Goal: Task Accomplishment & Management: Complete application form

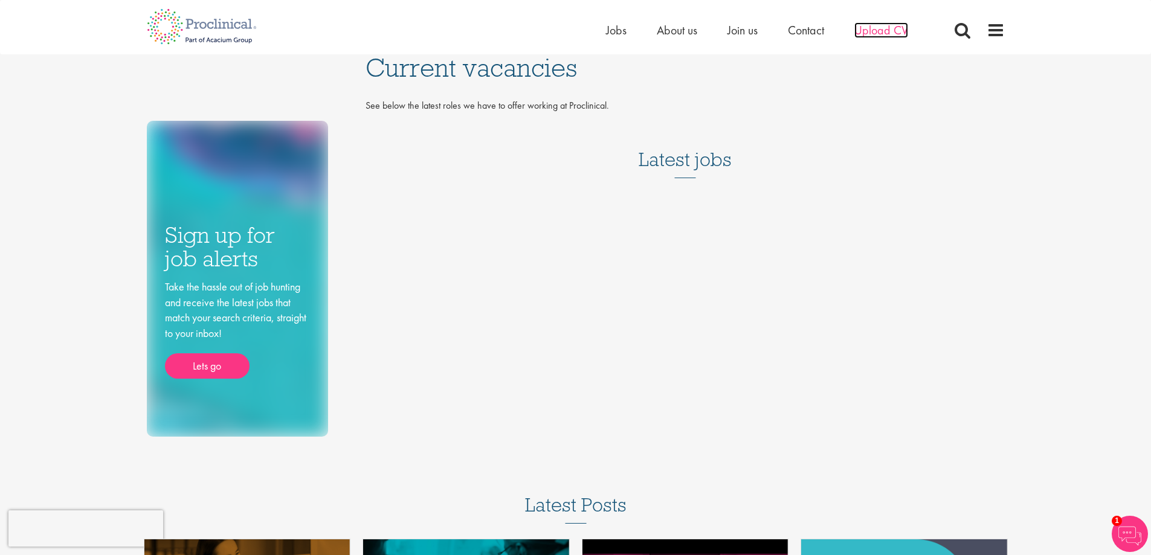
click at [865, 28] on span "Upload CV" at bounding box center [881, 30] width 54 height 16
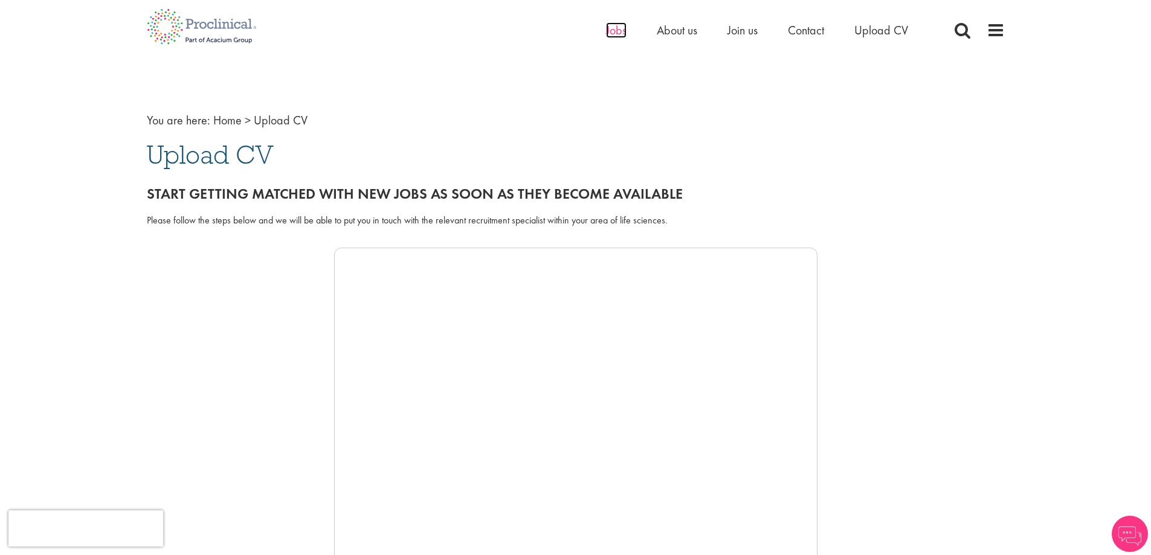
click at [607, 36] on span "Jobs" at bounding box center [616, 30] width 21 height 16
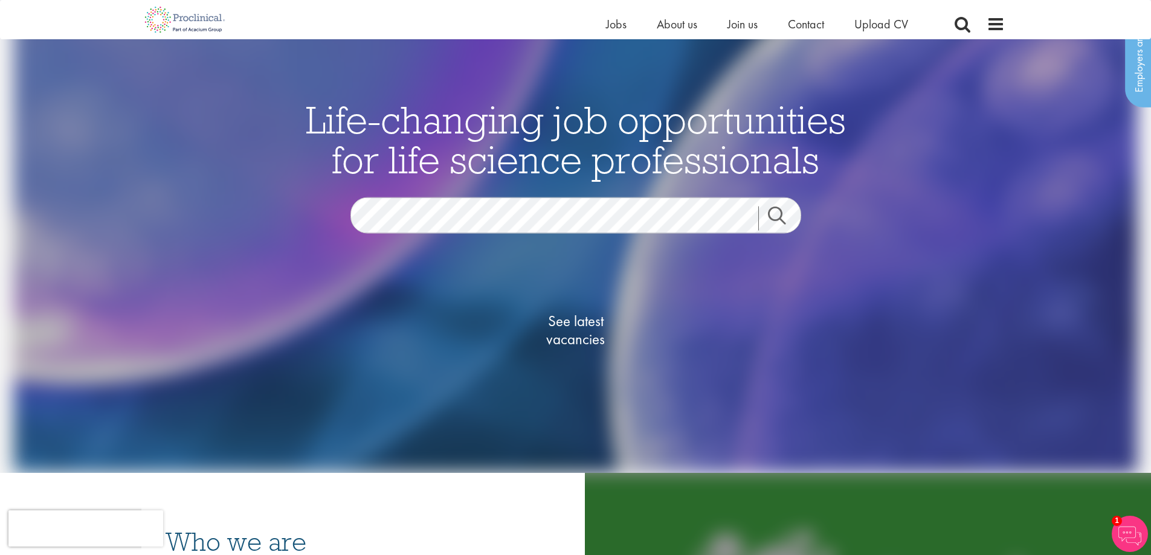
scroll to position [60, 0]
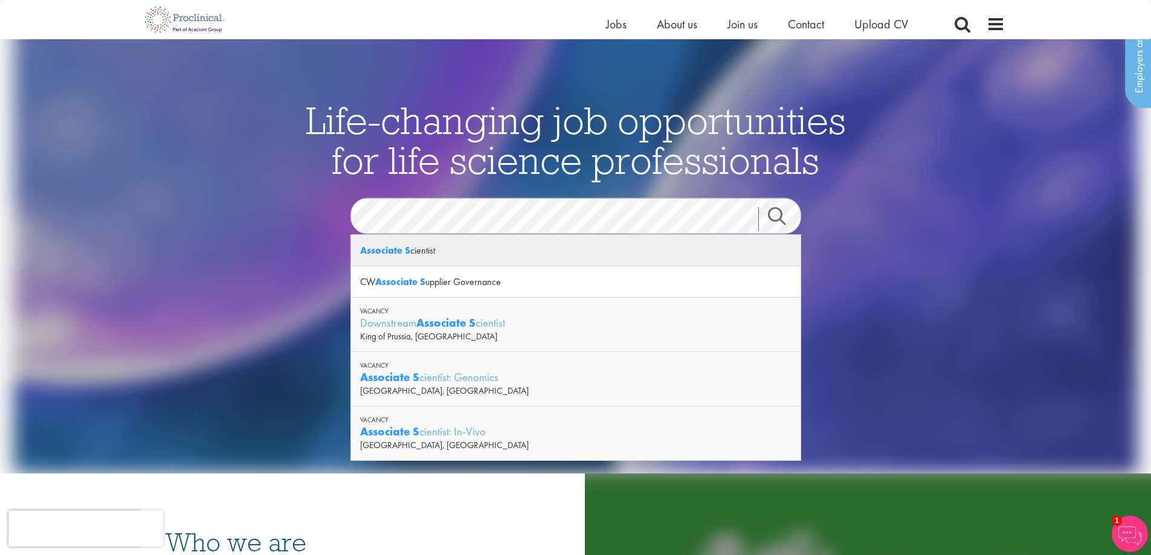
click at [408, 250] on strong "Associate S" at bounding box center [385, 250] width 50 height 13
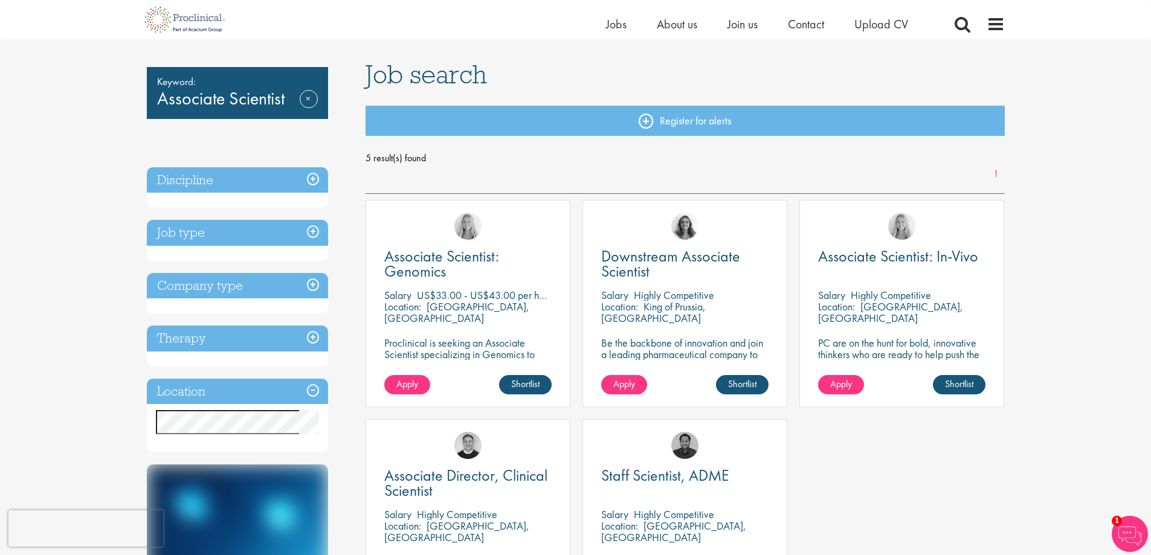
scroll to position [181, 0]
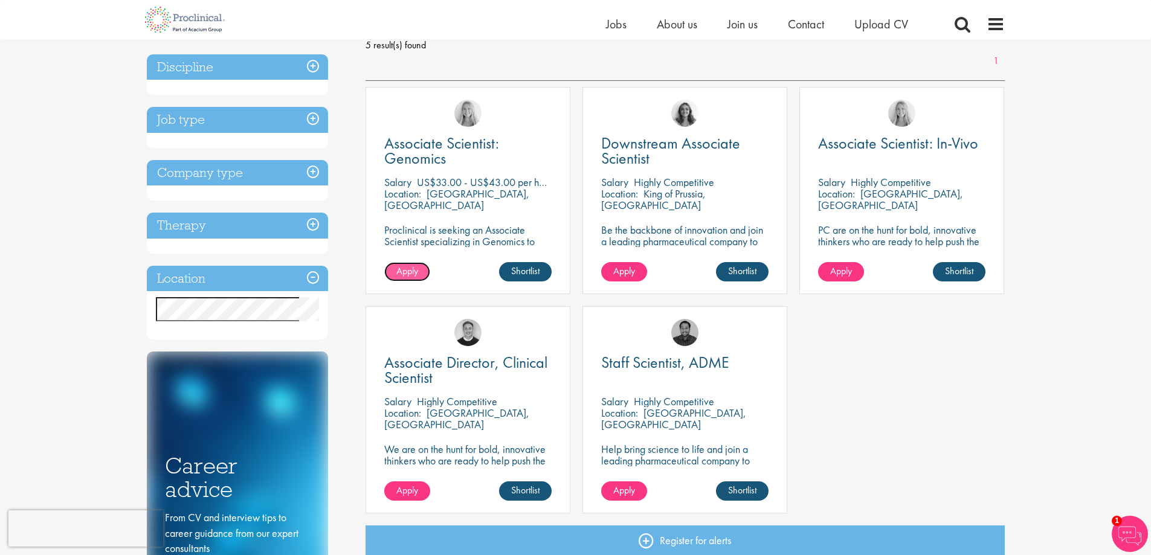
click at [409, 266] on span "Apply" at bounding box center [407, 271] width 22 height 13
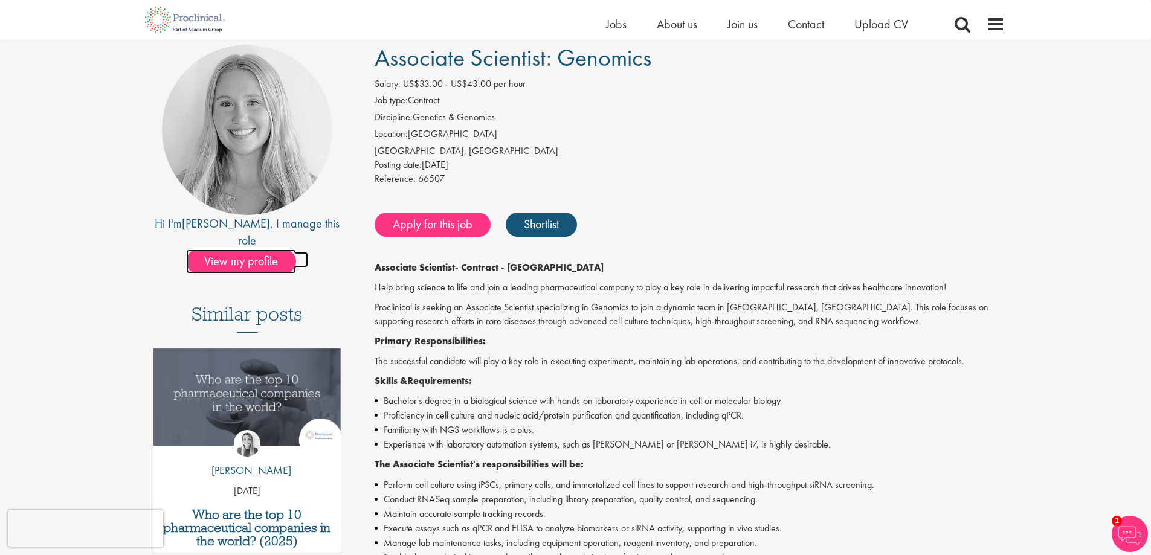
scroll to position [60, 0]
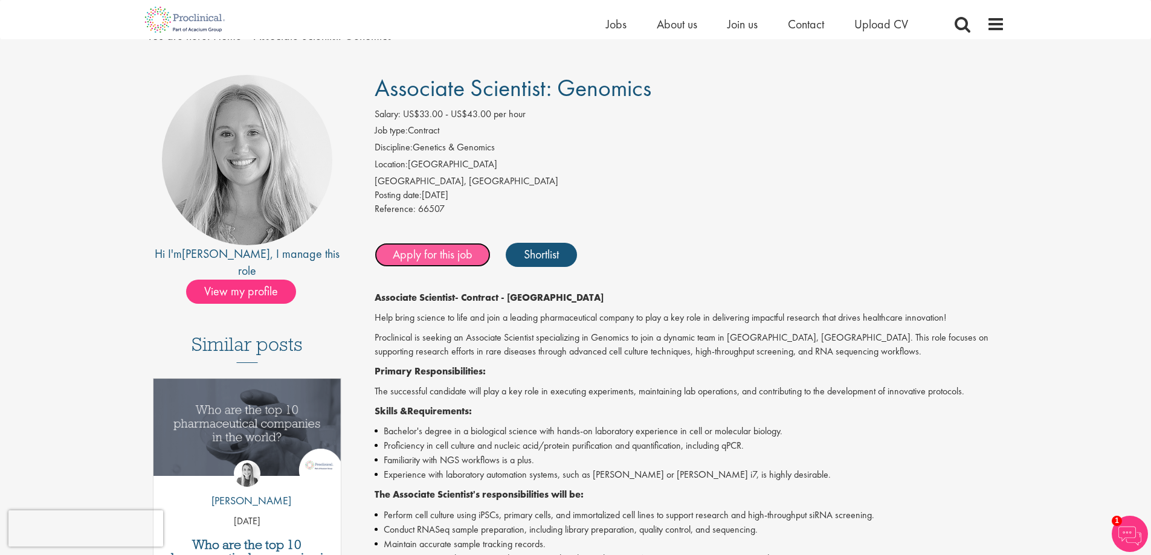
click at [463, 250] on link "Apply for this job" at bounding box center [433, 255] width 116 height 24
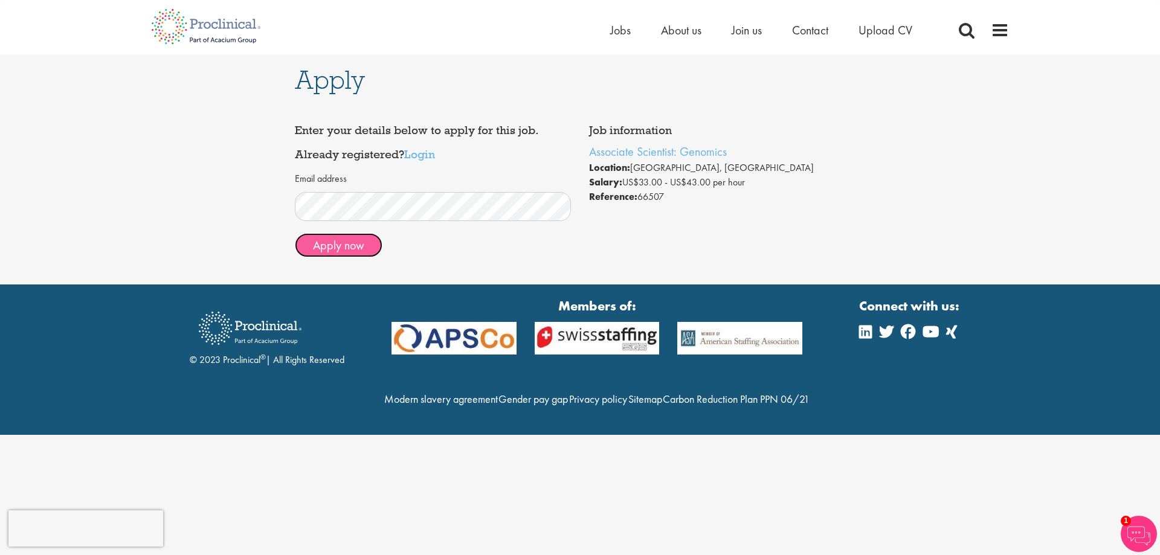
click at [352, 241] on button "Apply now" at bounding box center [339, 245] width 88 height 24
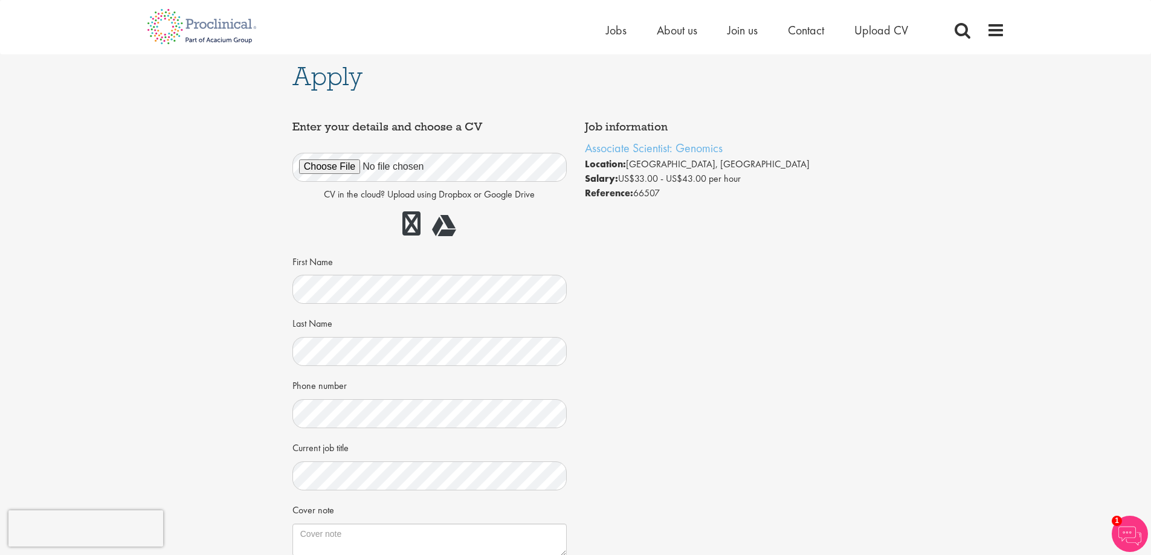
scroll to position [60, 0]
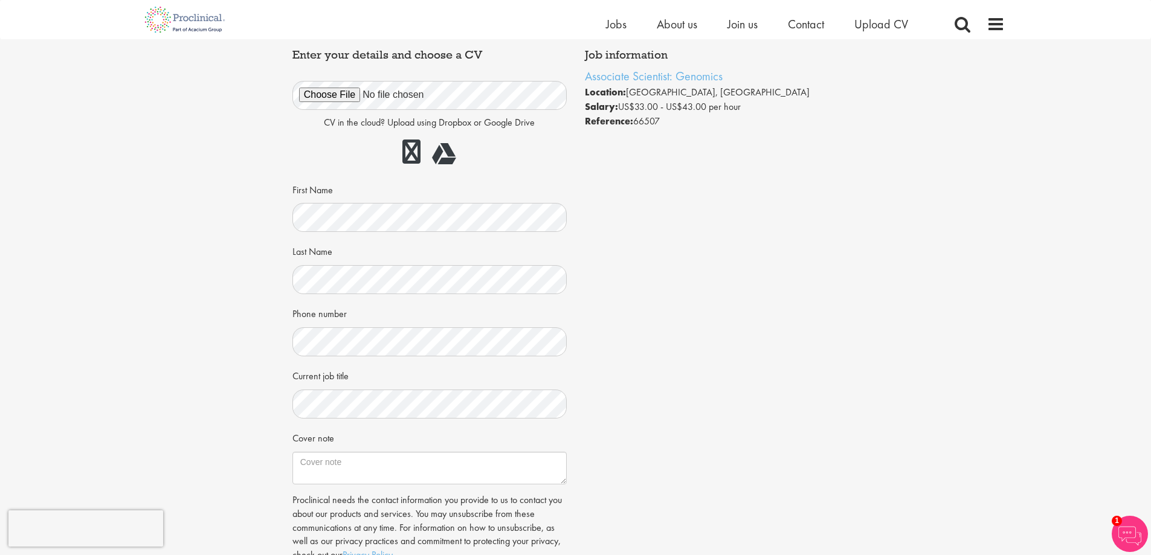
click at [704, 414] on div "Job information Associate Scientist: Genomics Location: [GEOGRAPHIC_DATA], [GEO…" at bounding box center [575, 322] width 585 height 559
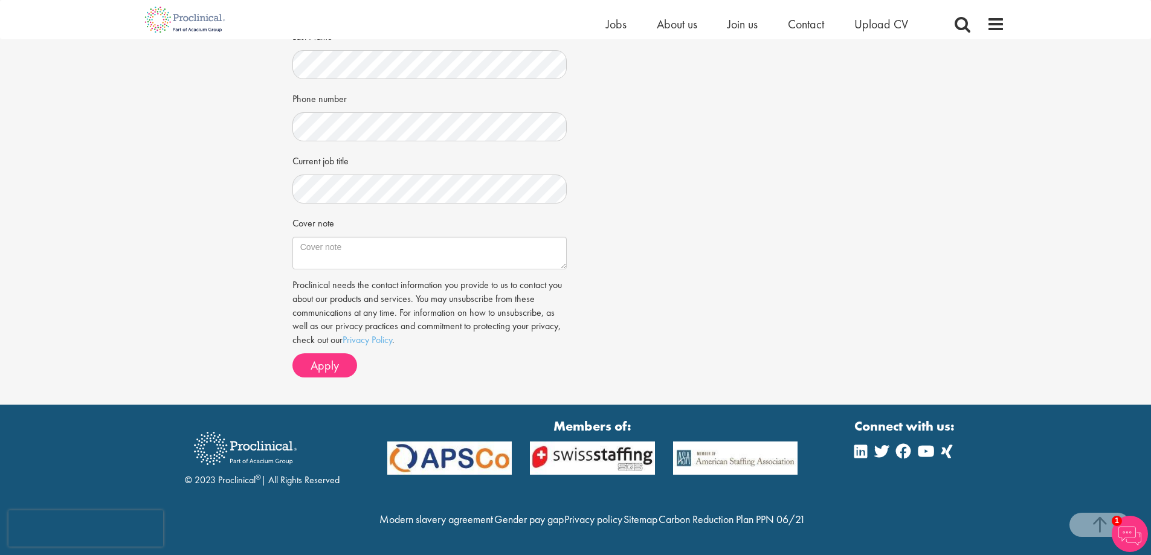
scroll to position [301, 0]
click at [407, 237] on textarea "Cover note" at bounding box center [429, 253] width 274 height 33
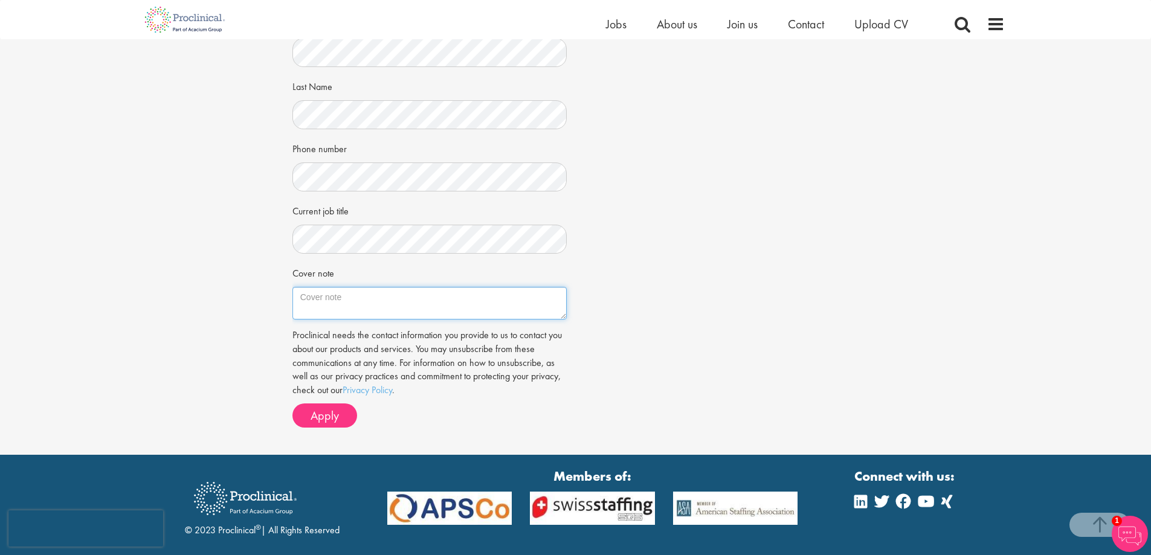
scroll to position [120, 0]
